Goal: Task Accomplishment & Management: Manage account settings

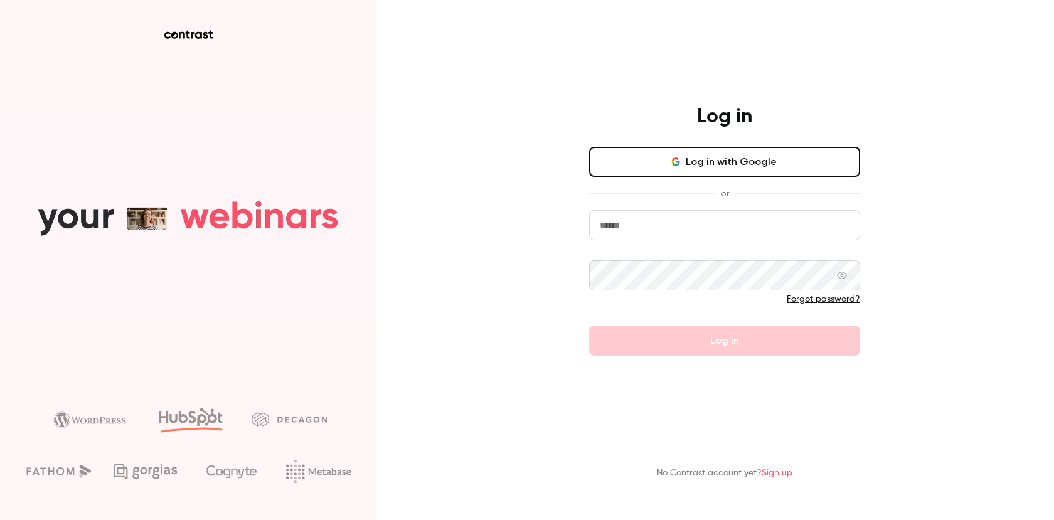
click at [797, 221] on input "email" at bounding box center [724, 225] width 271 height 30
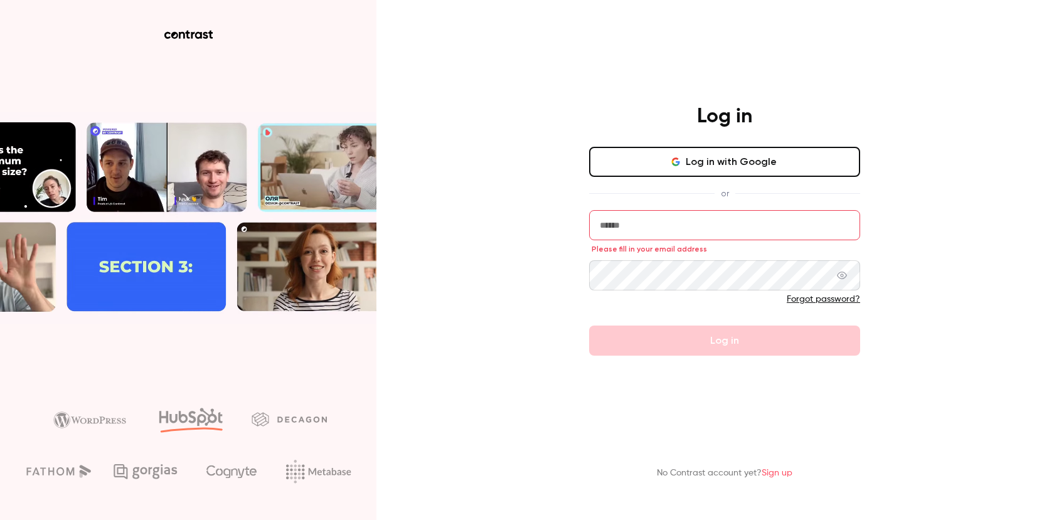
type input "**********"
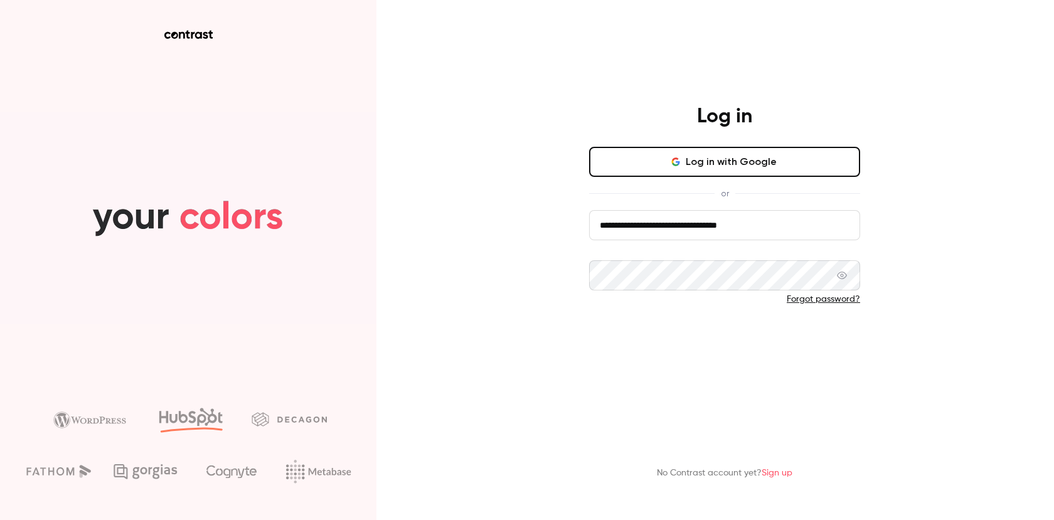
click at [640, 337] on button "Log in" at bounding box center [724, 341] width 271 height 30
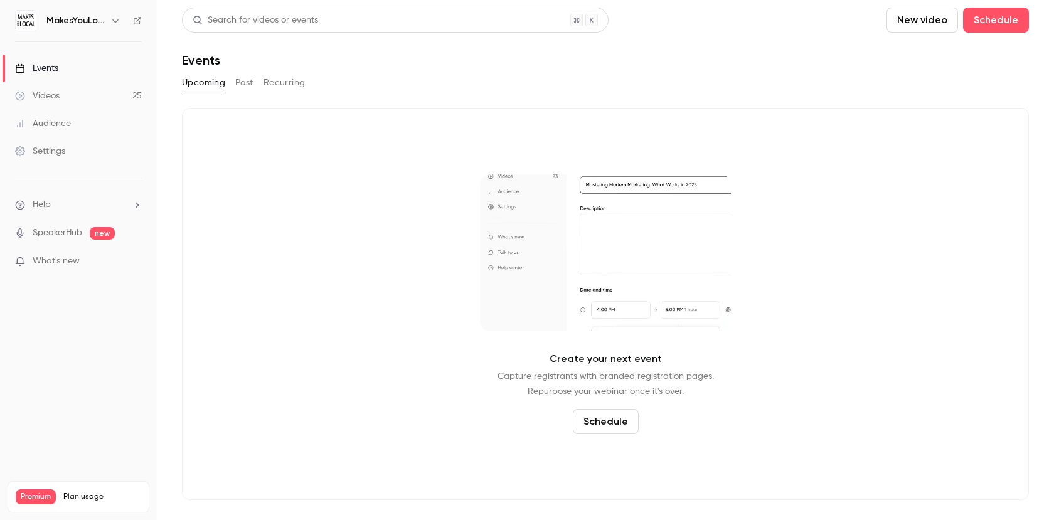
click at [55, 94] on div "Videos" at bounding box center [37, 96] width 45 height 13
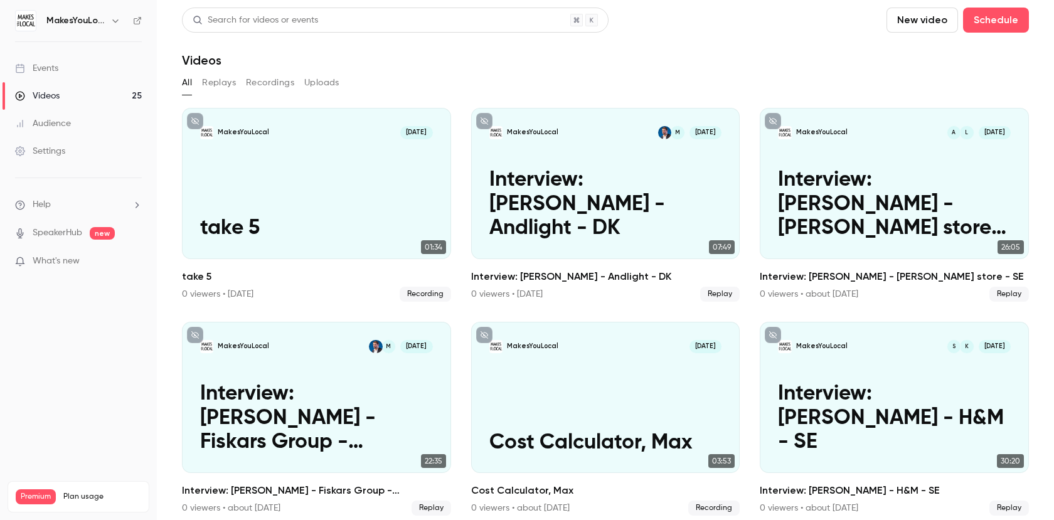
click at [63, 124] on div "Audience" at bounding box center [43, 123] width 56 height 13
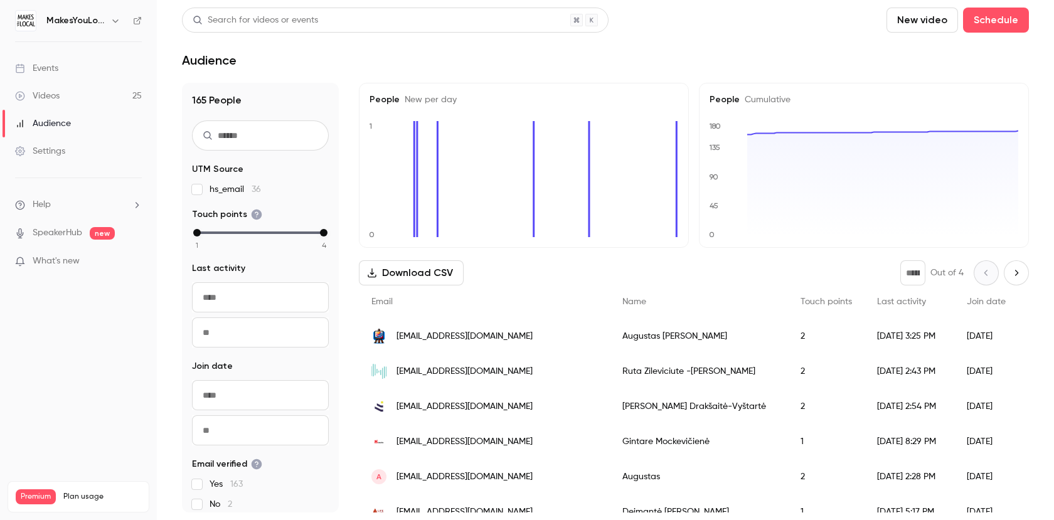
click at [43, 150] on div "Settings" at bounding box center [40, 151] width 50 height 13
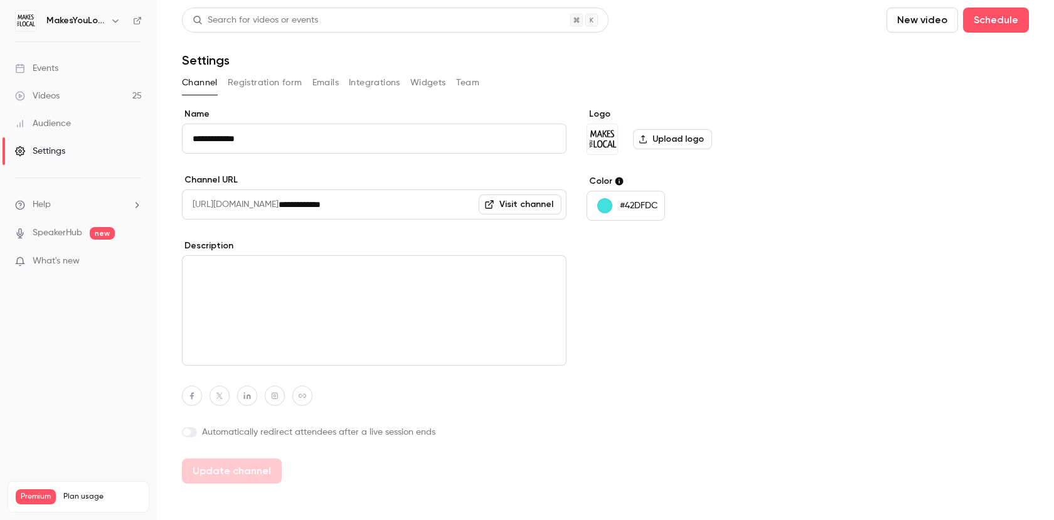
click at [58, 201] on li "Help" at bounding box center [78, 204] width 127 height 13
click at [54, 233] on div at bounding box center [527, 260] width 1054 height 520
click at [59, 31] on nav "MakesYouLocal Events Videos 25 Audience Settings Help SpeakerHub new What's new…" at bounding box center [78, 260] width 157 height 520
click at [72, 26] on h6 "MakesYouLocal" at bounding box center [75, 20] width 59 height 13
click at [97, 14] on h6 "MakesYouLocal" at bounding box center [75, 20] width 59 height 13
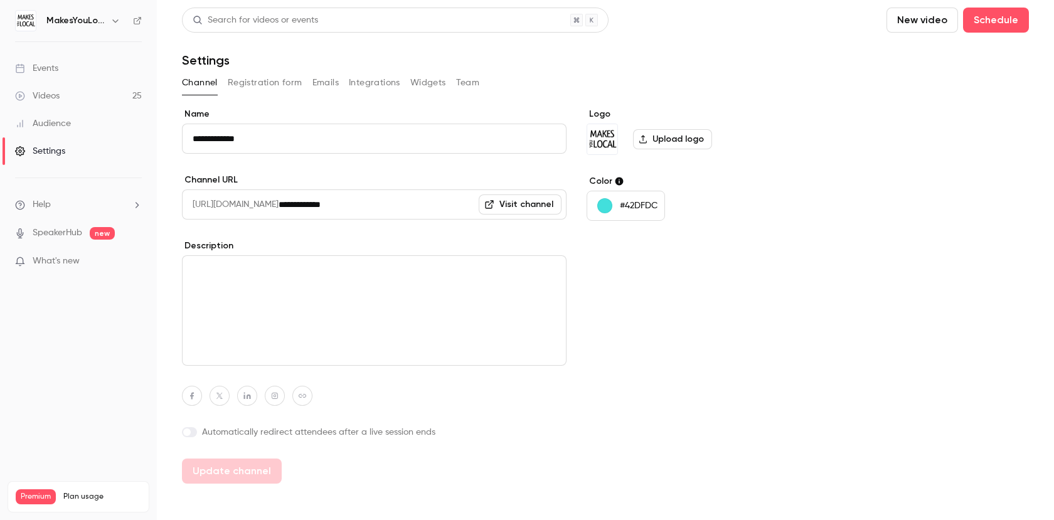
click at [112, 20] on icon "button" at bounding box center [115, 21] width 10 height 10
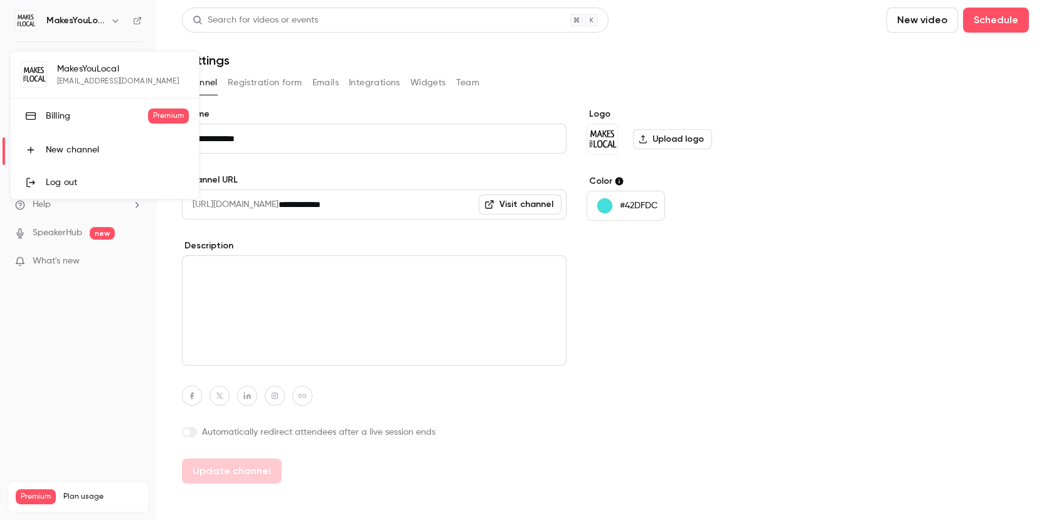
click at [59, 191] on link "Log out" at bounding box center [105, 182] width 188 height 33
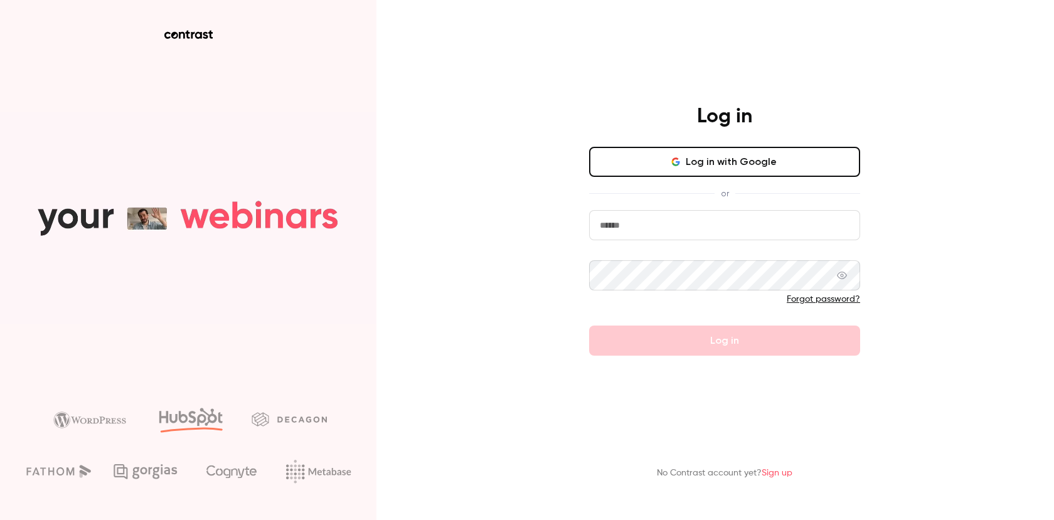
click at [674, 166] on icon "button" at bounding box center [676, 162] width 10 height 10
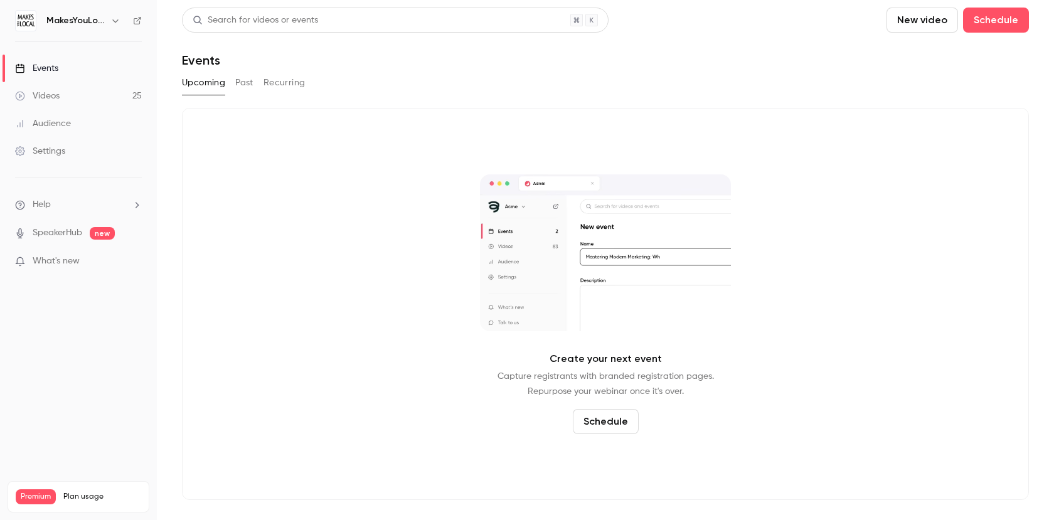
click at [243, 86] on button "Past" at bounding box center [244, 83] width 18 height 20
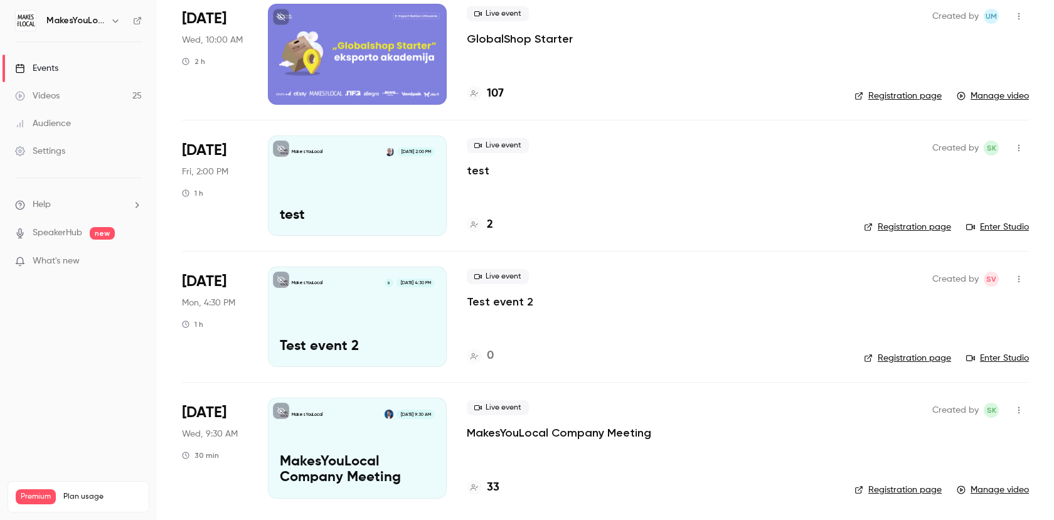
scroll to position [2731, 0]
